Goal: Task Accomplishment & Management: Manage account settings

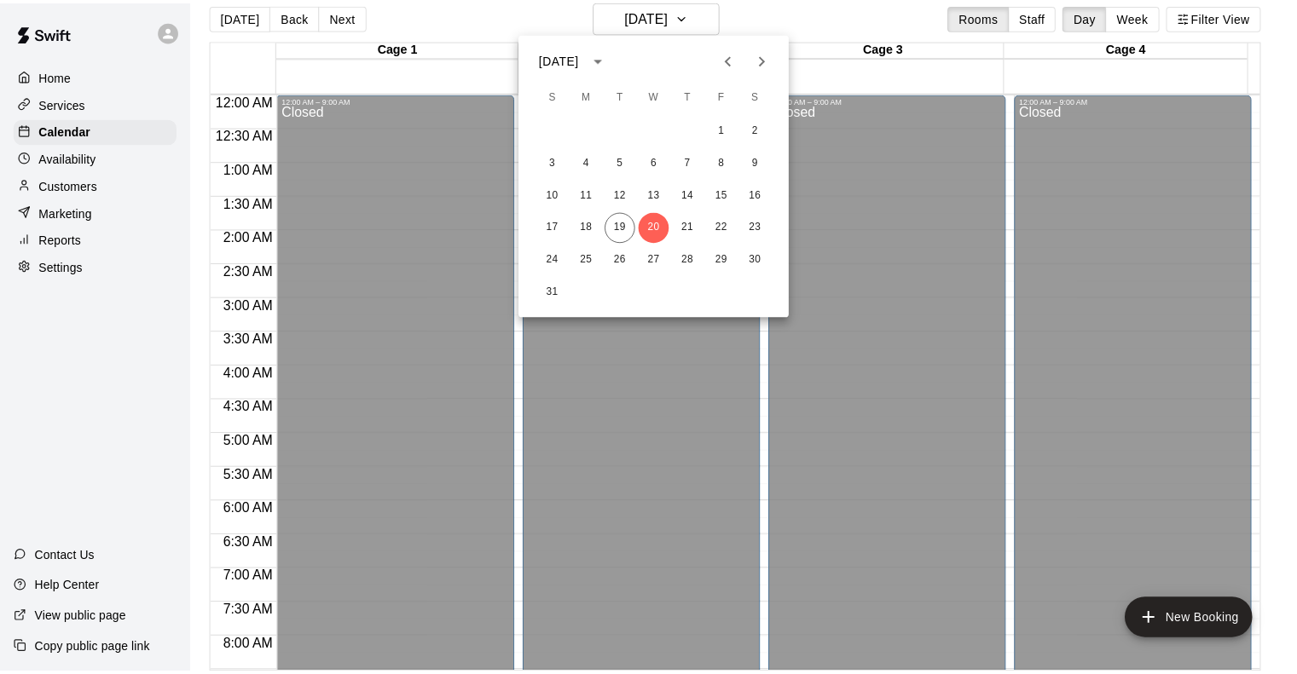
scroll to position [459, 0]
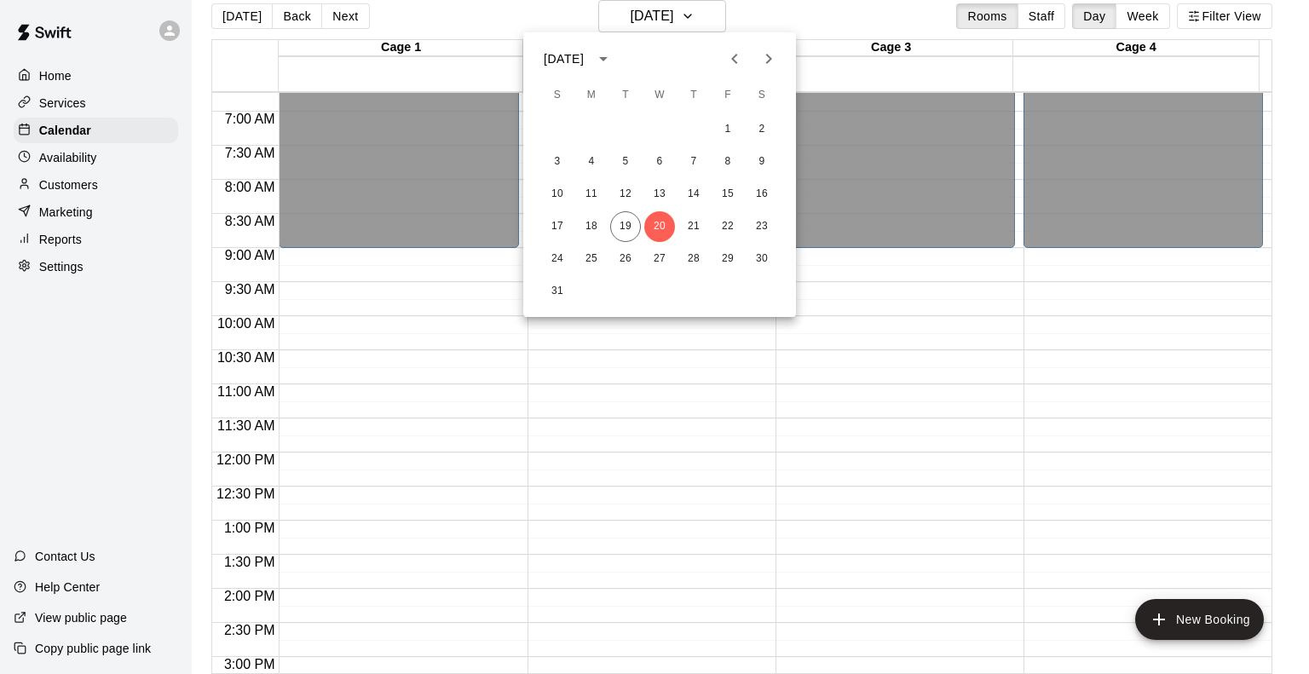
click at [667, 429] on div at bounding box center [654, 337] width 1309 height 674
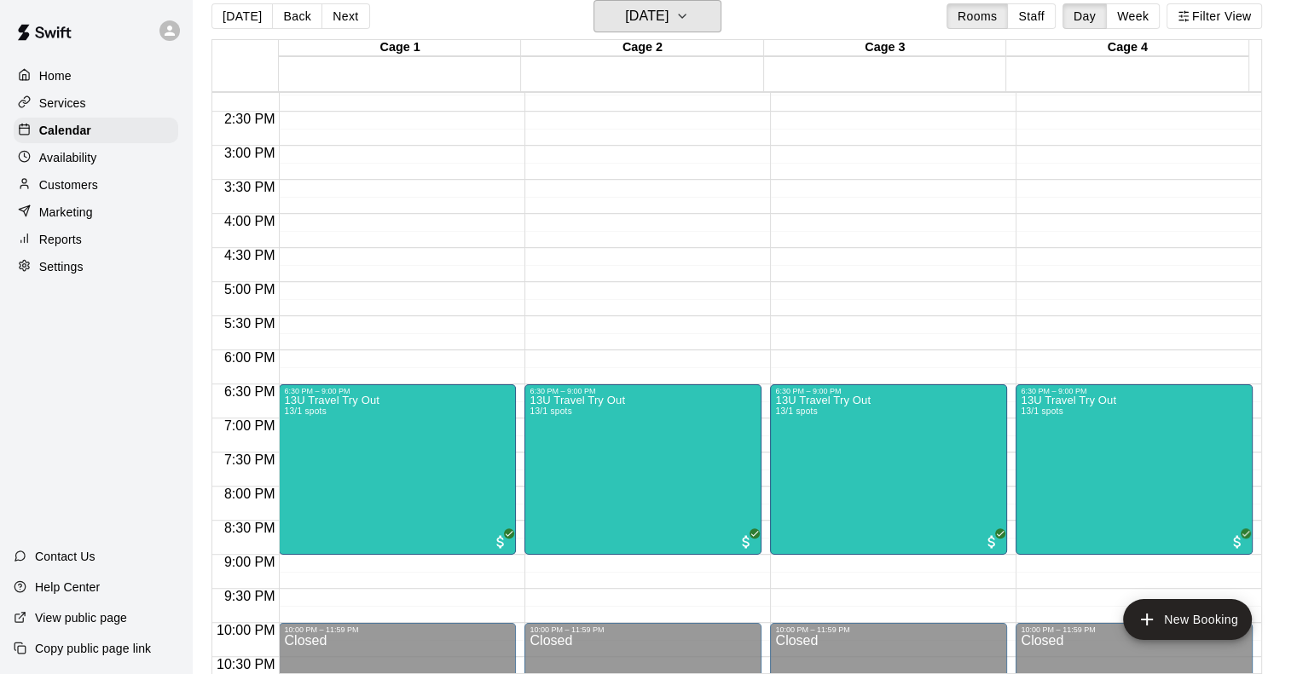
scroll to position [1055, 0]
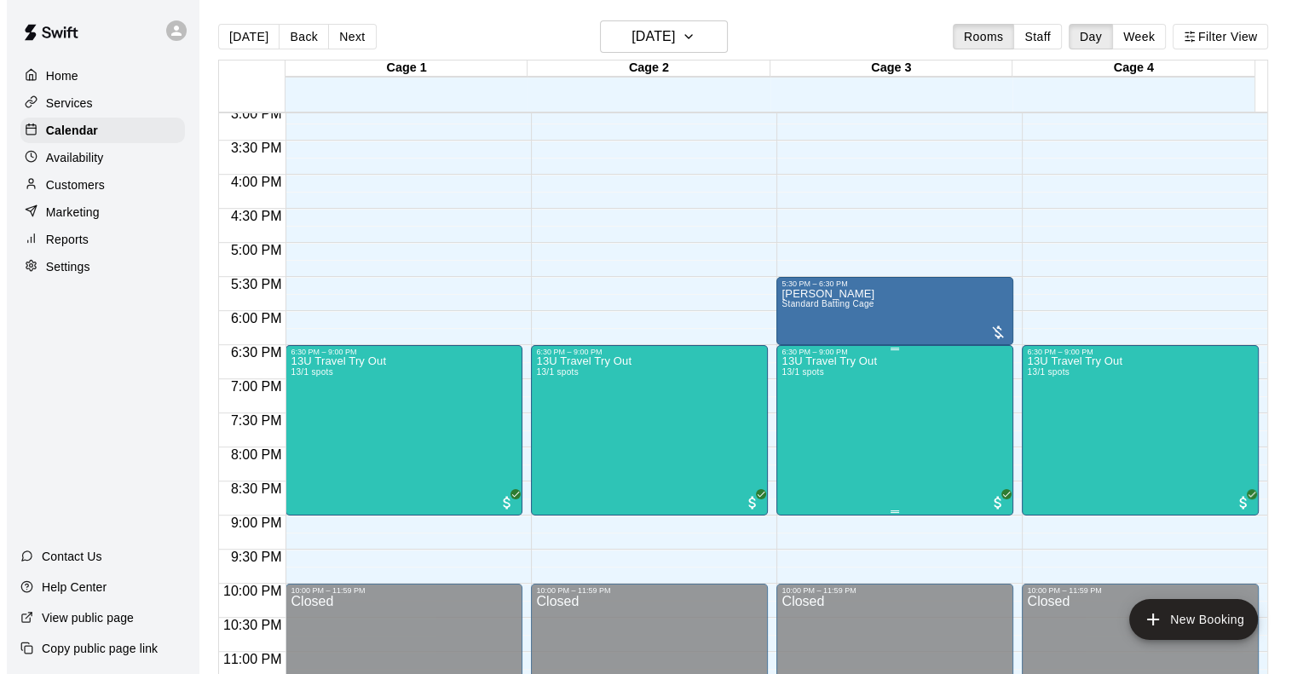
scroll to position [1031, 0]
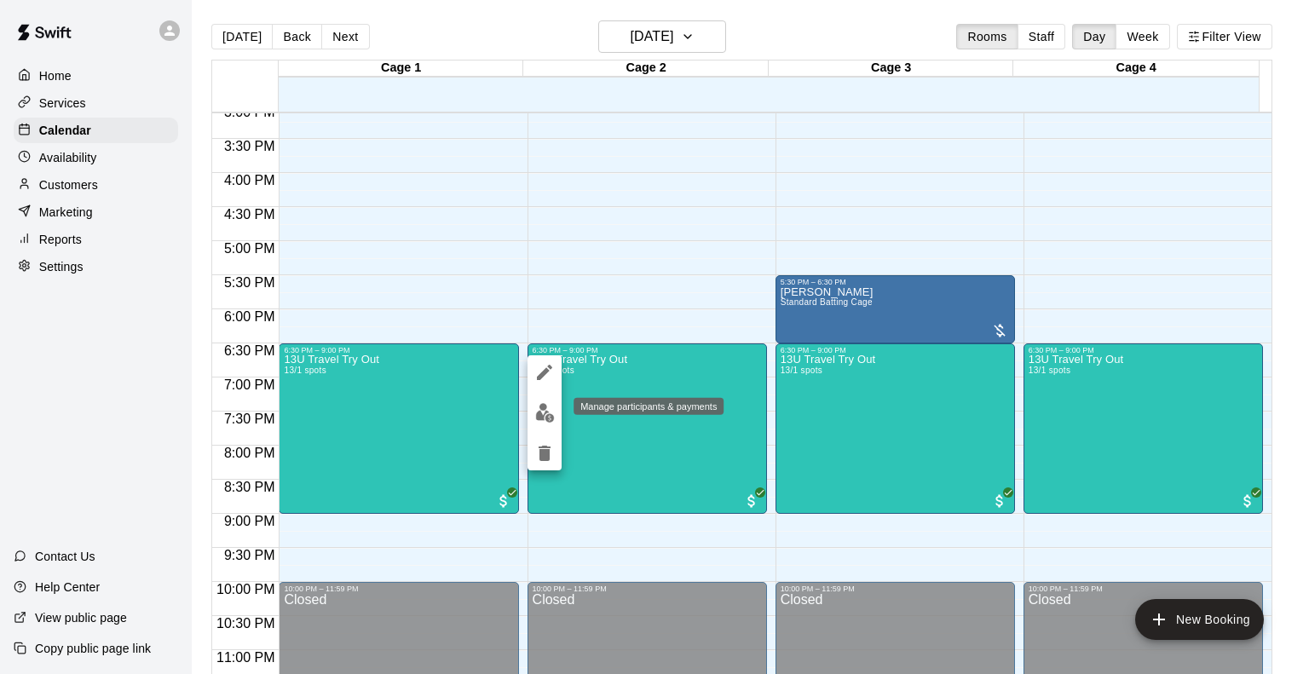
click at [549, 403] on img "edit" at bounding box center [545, 413] width 20 height 20
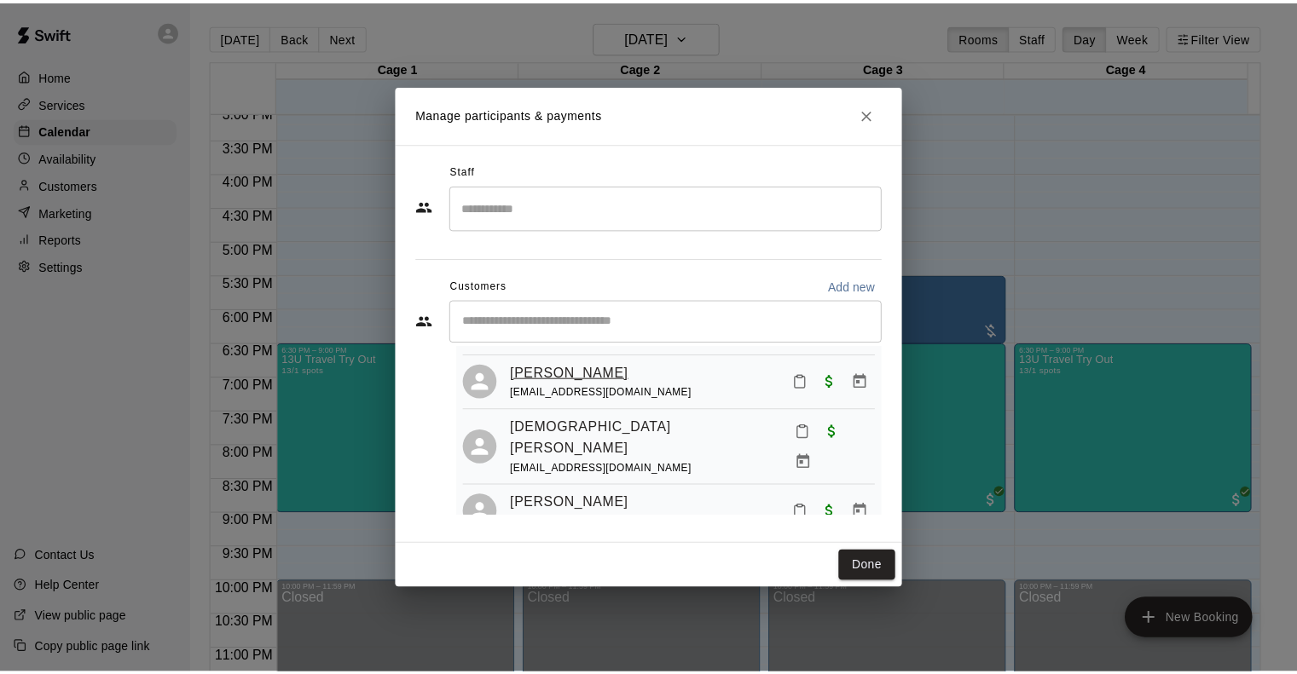
scroll to position [0, 0]
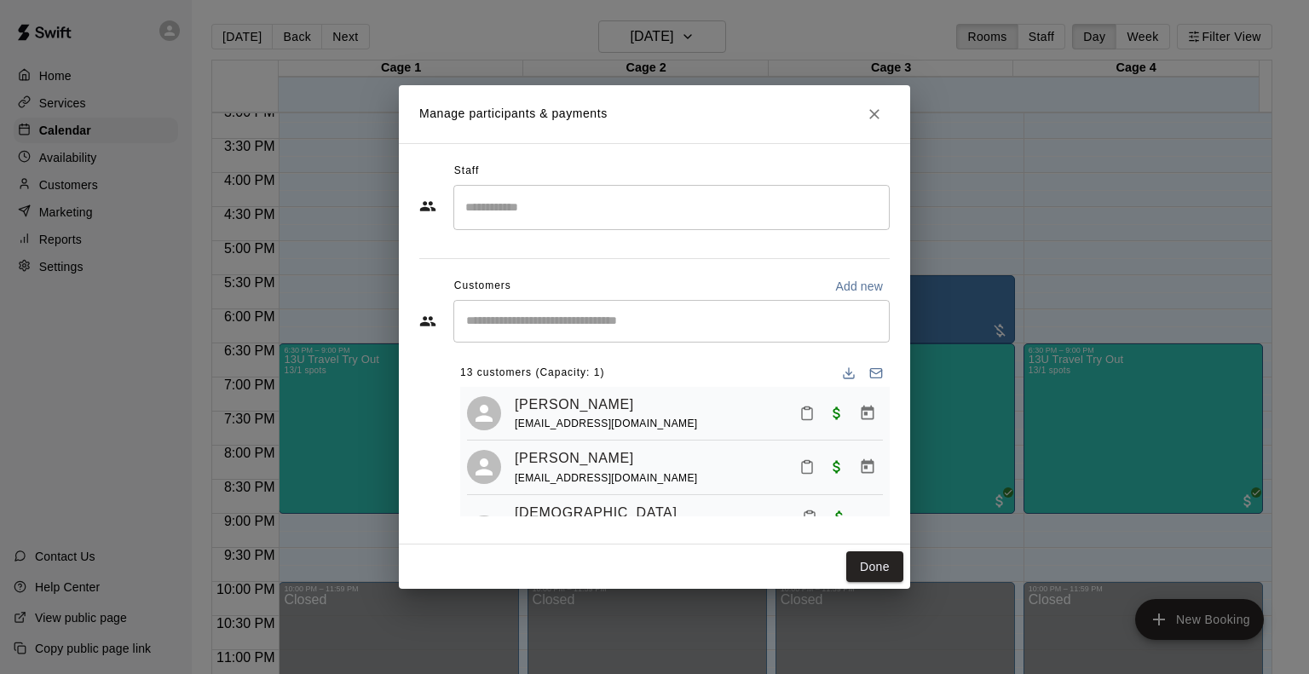
click at [697, 459] on div "[PERSON_NAME] [EMAIL_ADDRESS][DOMAIN_NAME]" at bounding box center [699, 468] width 368 height 40
click at [590, 465] on link "[PERSON_NAME]" at bounding box center [574, 459] width 119 height 22
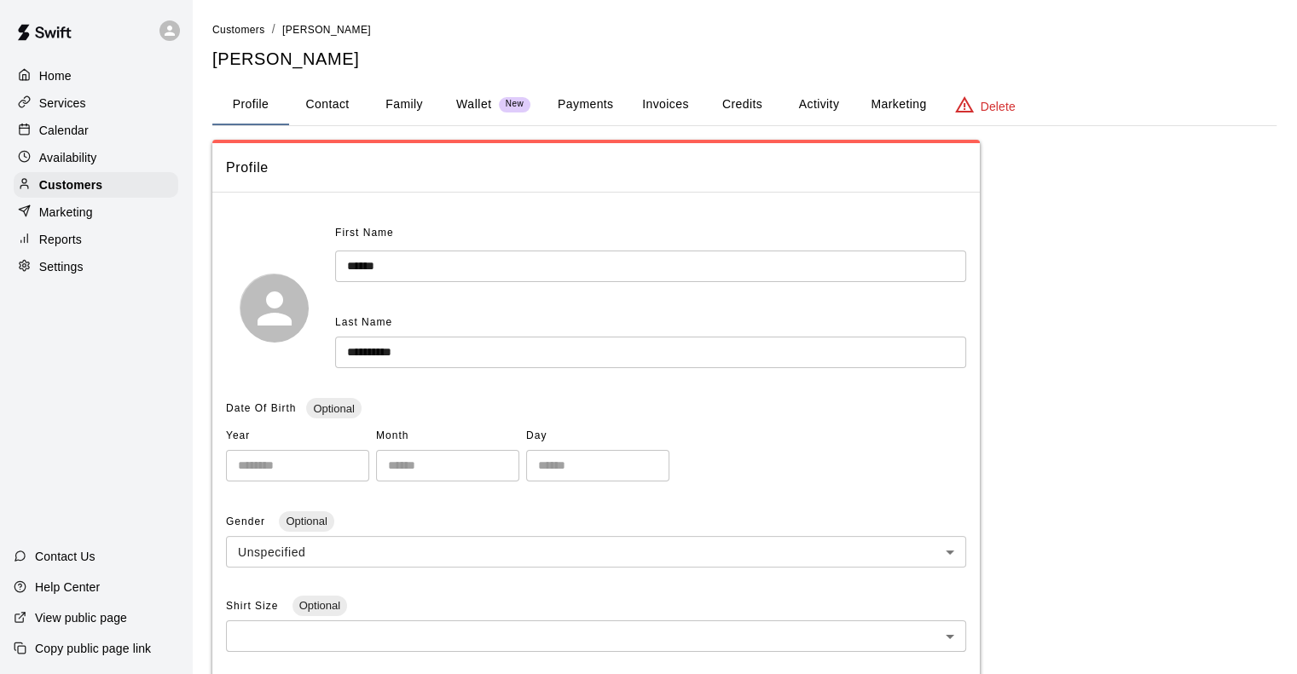
click at [329, 112] on button "Contact" at bounding box center [327, 104] width 77 height 41
select select "**"
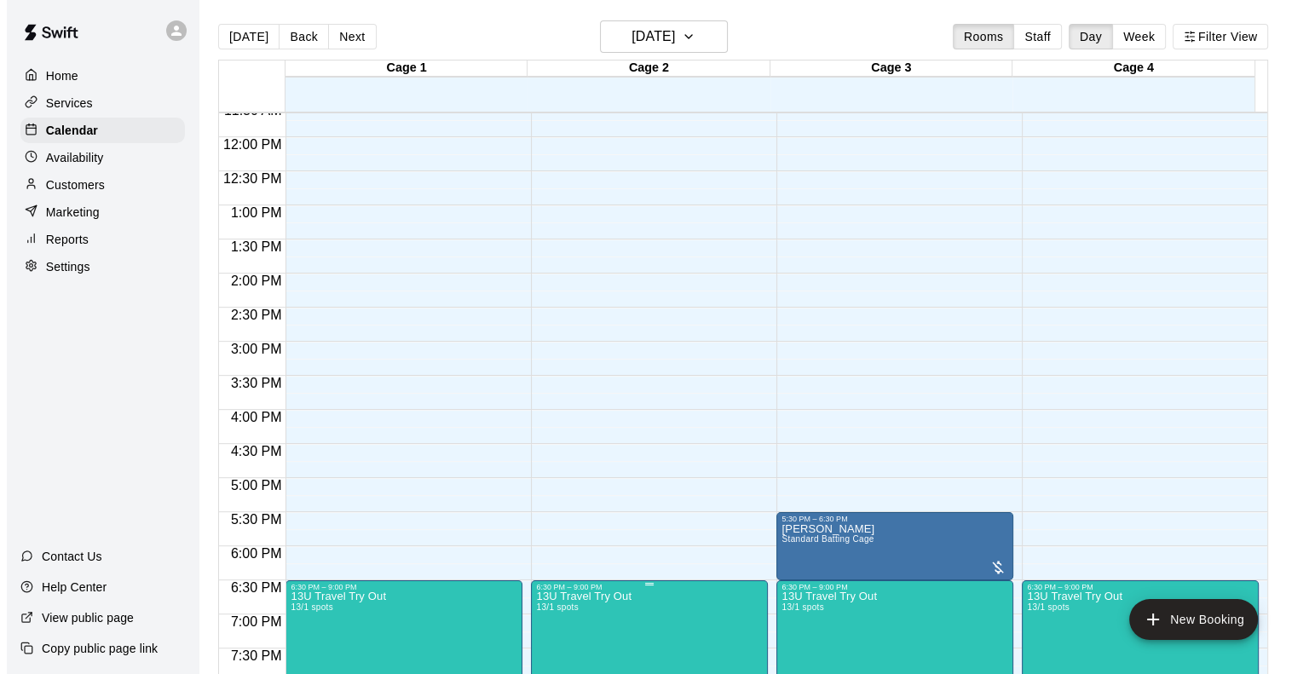
scroll to position [883, 0]
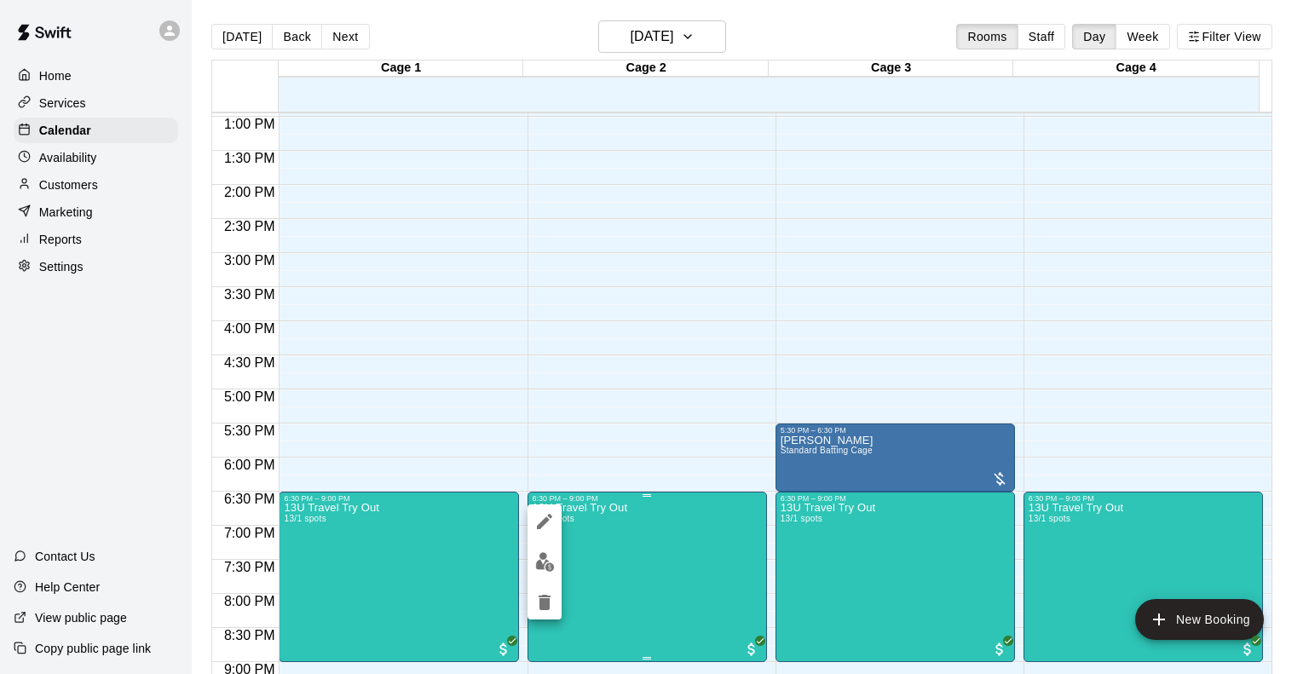
click at [585, 582] on div at bounding box center [654, 337] width 1309 height 674
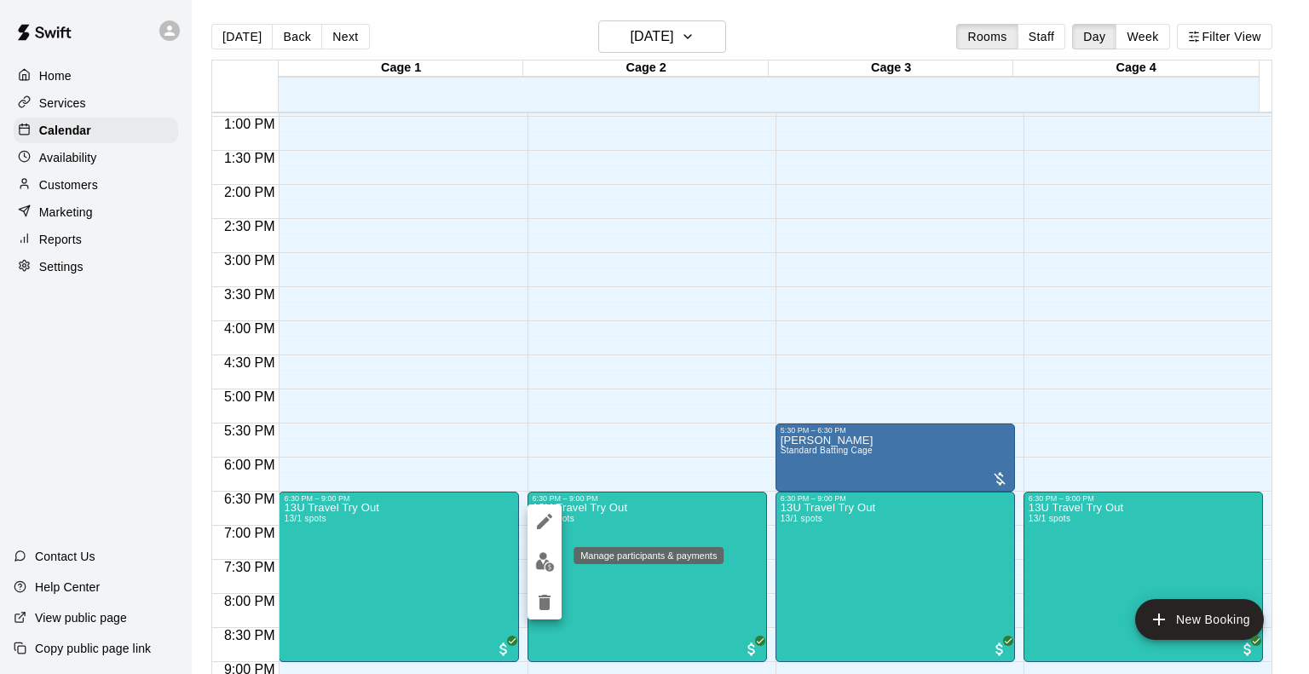
click at [539, 552] on img "edit" at bounding box center [545, 562] width 20 height 20
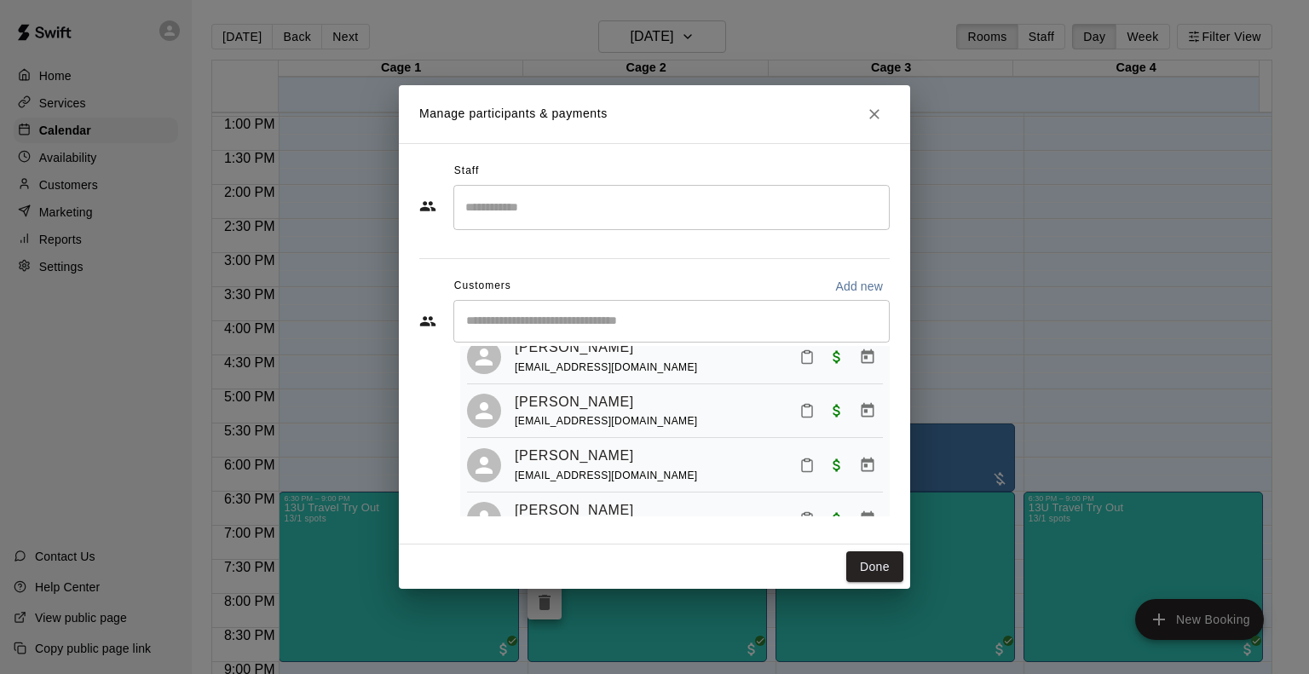
scroll to position [597, 0]
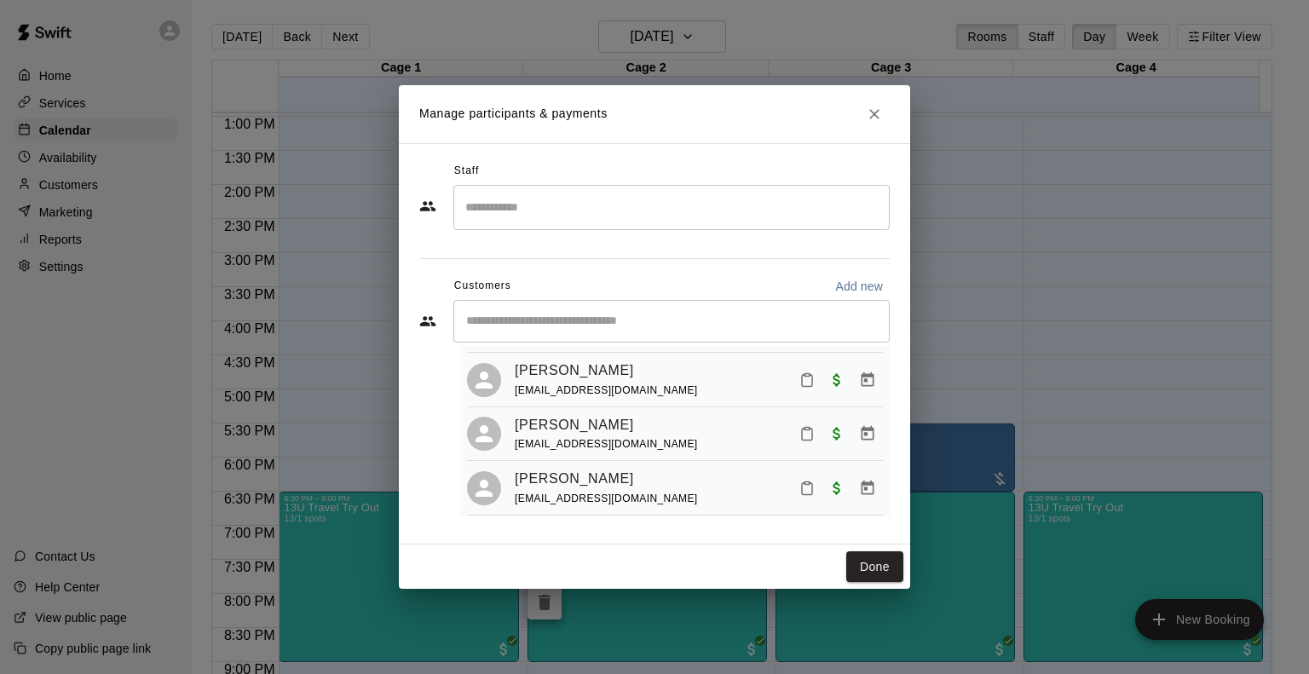
click at [717, 118] on h2 "Manage participants & payments" at bounding box center [654, 114] width 511 height 58
